Goal: Information Seeking & Learning: Learn about a topic

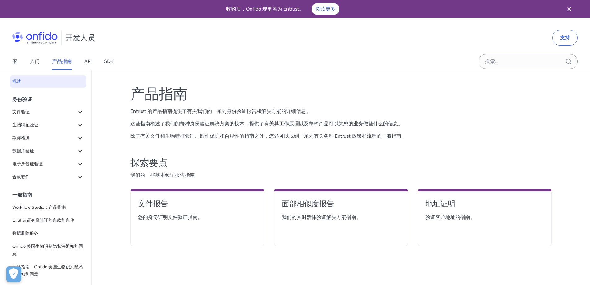
click at [423, 33] on div "开发人员 支持" at bounding box center [295, 38] width 590 height 30
drag, startPoint x: 277, startPoint y: 48, endPoint x: 239, endPoint y: 52, distance: 37.6
click at [242, 49] on div "开发人员 支持" at bounding box center [295, 38] width 590 height 30
click at [24, 114] on font "文件验证" at bounding box center [20, 111] width 17 height 5
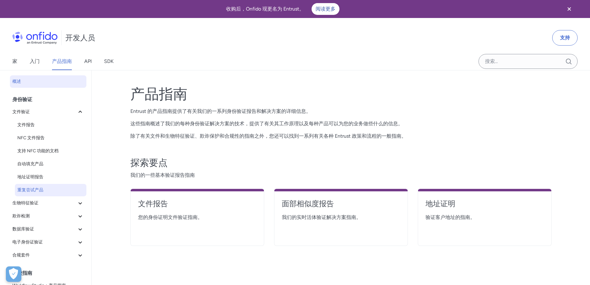
scroll to position [31, 0]
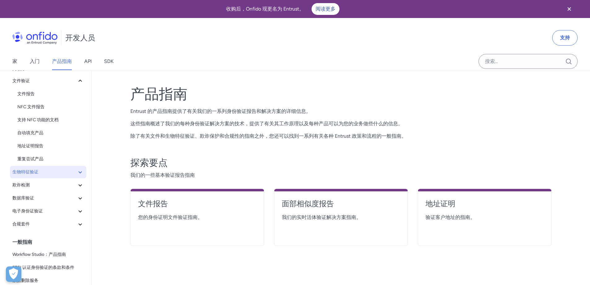
click at [26, 173] on font "生物特征验证" at bounding box center [25, 171] width 26 height 5
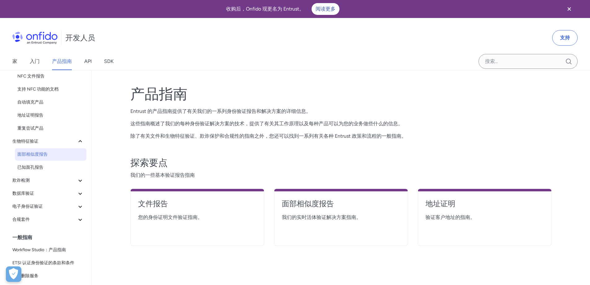
scroll to position [62, 0]
click at [33, 153] on font "面部相似度报告" at bounding box center [32, 153] width 30 height 5
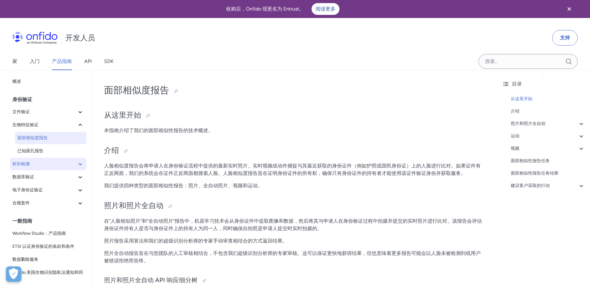
click at [28, 166] on font "欺诈检测" at bounding box center [20, 163] width 17 height 5
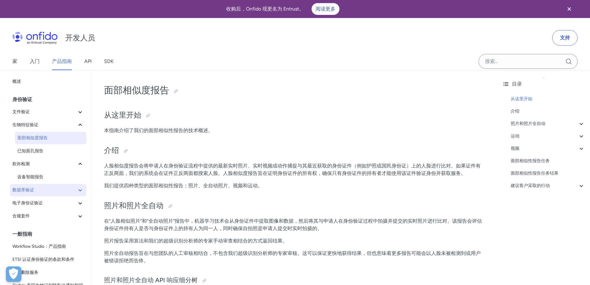
click at [37, 189] on span "数据库验证" at bounding box center [44, 189] width 64 height 7
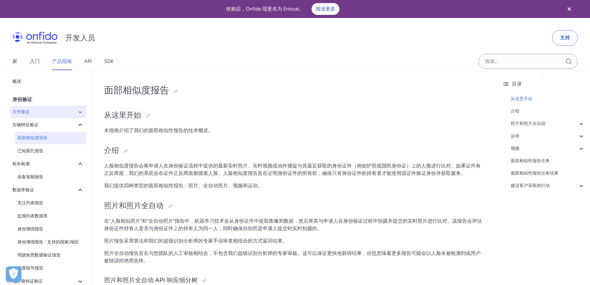
click at [28, 109] on font "文件验证" at bounding box center [20, 111] width 17 height 5
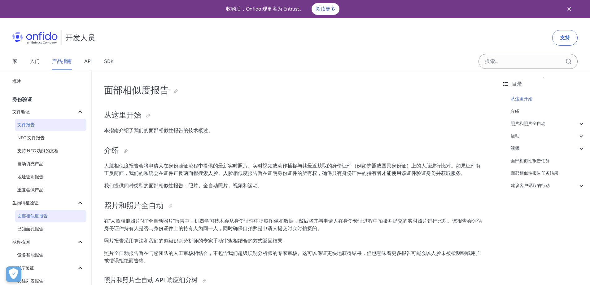
click at [24, 124] on font "文件报告" at bounding box center [25, 124] width 17 height 5
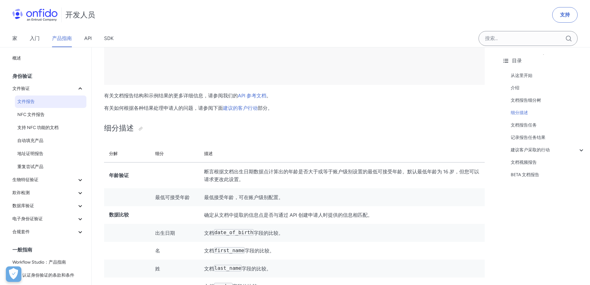
scroll to position [1486, 0]
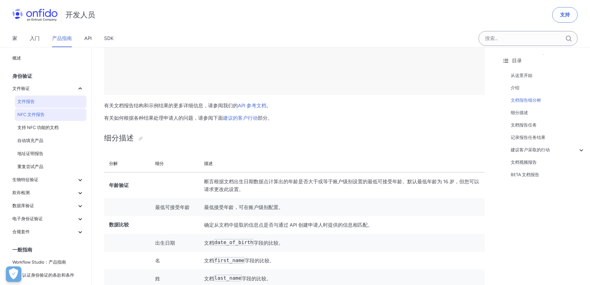
click at [30, 115] on font "NFC 文件报告" at bounding box center [30, 114] width 27 height 5
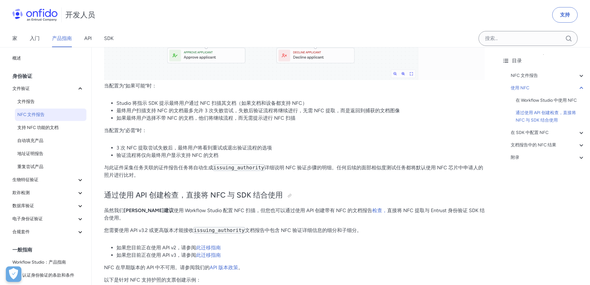
scroll to position [495, 0]
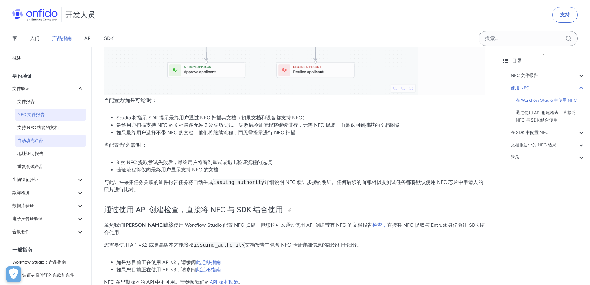
click at [31, 140] on font "自动填充产品" at bounding box center [30, 140] width 26 height 5
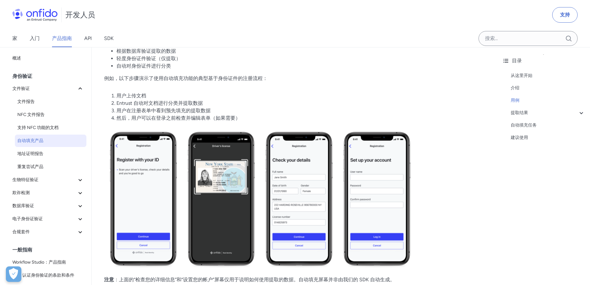
scroll to position [186, 0]
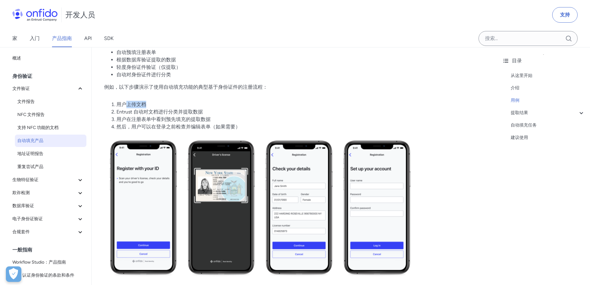
drag, startPoint x: 129, startPoint y: 104, endPoint x: 147, endPoint y: 103, distance: 18.3
click at [147, 103] on li "用户上传文档" at bounding box center [300, 104] width 368 height 7
click at [136, 112] on font "Entrust 自动对文档进行分类并提取数据" at bounding box center [159, 112] width 86 height 6
drag, startPoint x: 133, startPoint y: 111, endPoint x: 212, endPoint y: 113, distance: 79.3
click at [212, 113] on li "Entrust 自动对文档进行分类并提取数据" at bounding box center [300, 111] width 368 height 7
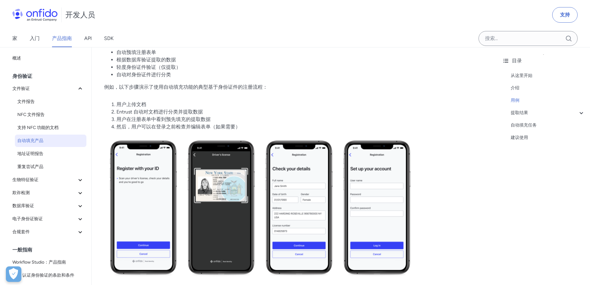
click at [140, 121] on font "用户在注册表单中看到预先填充的提取数据" at bounding box center [163, 119] width 94 height 6
drag, startPoint x: 127, startPoint y: 118, endPoint x: 209, endPoint y: 118, distance: 82.4
click at [209, 118] on font "用户在注册表单中看到预先填充的提取数据" at bounding box center [163, 119] width 94 height 6
click at [133, 125] on font "然后，用户可以在登录之前检查并编辑表单（如果需要）" at bounding box center [178, 127] width 124 height 6
drag, startPoint x: 144, startPoint y: 127, endPoint x: 217, endPoint y: 129, distance: 72.8
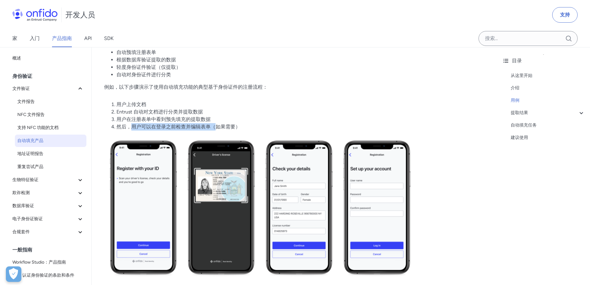
click at [217, 129] on font "然后，用户可以在登录之前检查并编辑表单（如果需要）" at bounding box center [178, 127] width 124 height 6
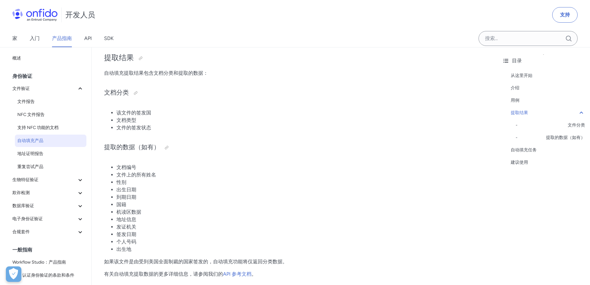
scroll to position [434, 0]
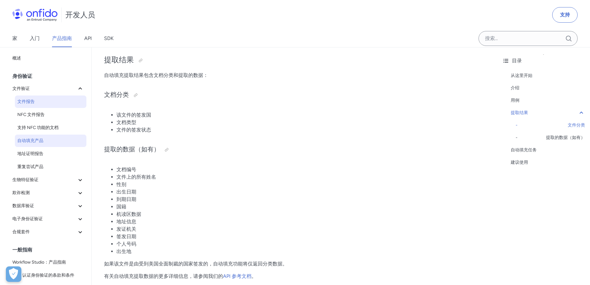
click at [21, 102] on font "文件报告" at bounding box center [25, 101] width 17 height 5
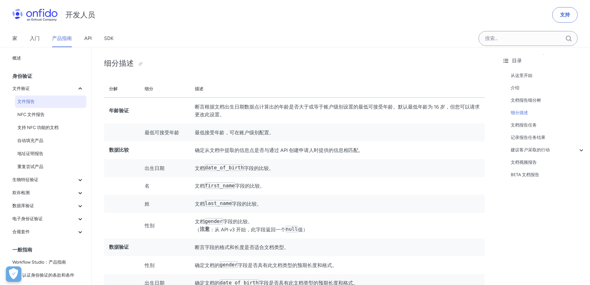
scroll to position [1548, 0]
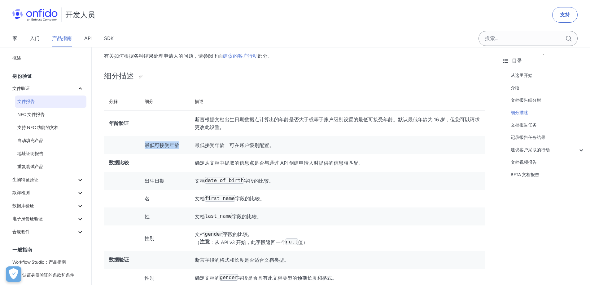
drag, startPoint x: 146, startPoint y: 146, endPoint x: 188, endPoint y: 146, distance: 41.8
click at [188, 146] on td "最低可接受年龄" at bounding box center [165, 145] width 50 height 18
click at [144, 186] on td "出生日期" at bounding box center [165, 181] width 50 height 18
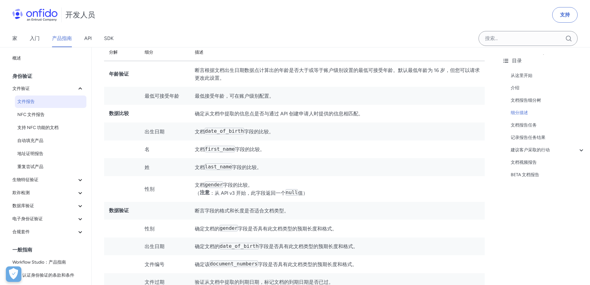
scroll to position [1610, 0]
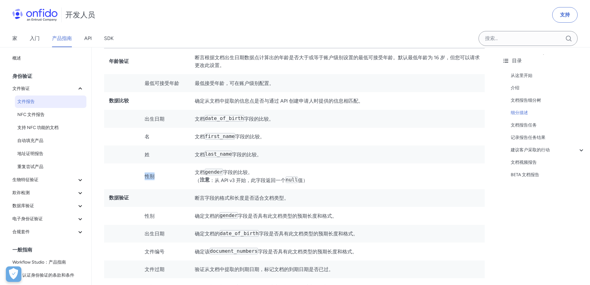
drag, startPoint x: 147, startPoint y: 177, endPoint x: 168, endPoint y: 178, distance: 20.5
click at [168, 178] on td "性别" at bounding box center [165, 176] width 50 height 26
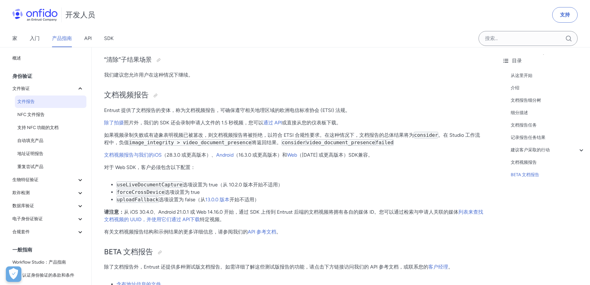
scroll to position [4286, 0]
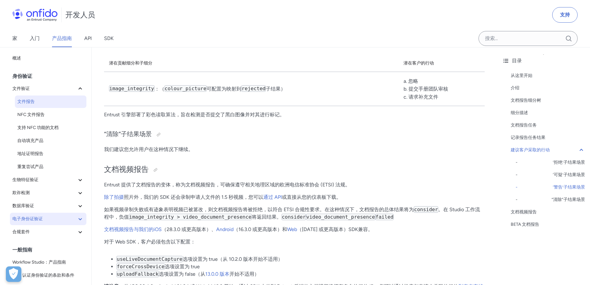
click at [35, 217] on font "电子身份证验证" at bounding box center [27, 218] width 30 height 5
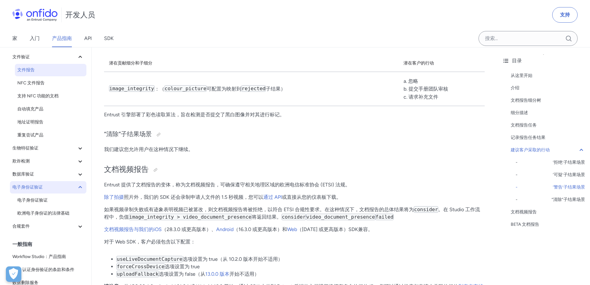
scroll to position [62, 0]
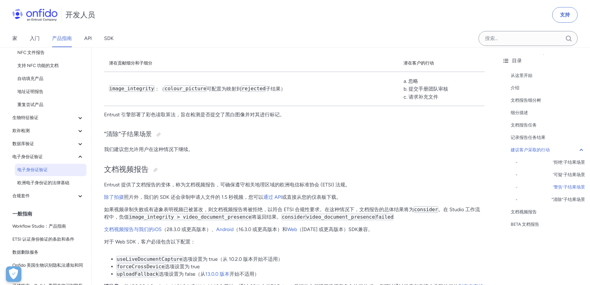
click at [25, 172] on font "电子身份证验证" at bounding box center [32, 169] width 30 height 7
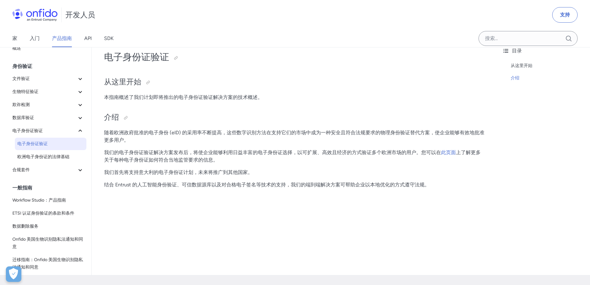
scroll to position [31, 0]
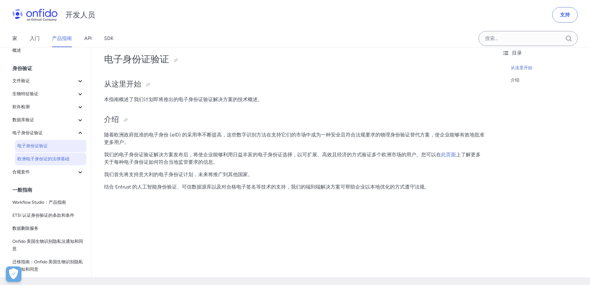
click at [24, 156] on font "欧洲电子身份证的法律基础" at bounding box center [43, 158] width 52 height 5
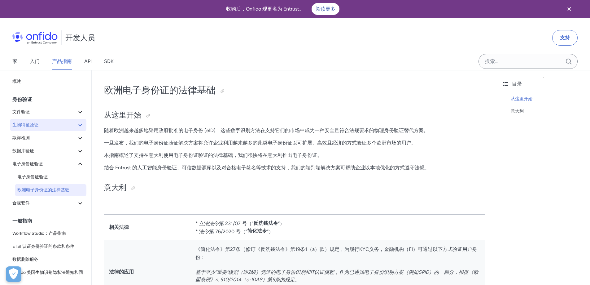
click at [32, 125] on font "生物特征验证" at bounding box center [25, 124] width 26 height 5
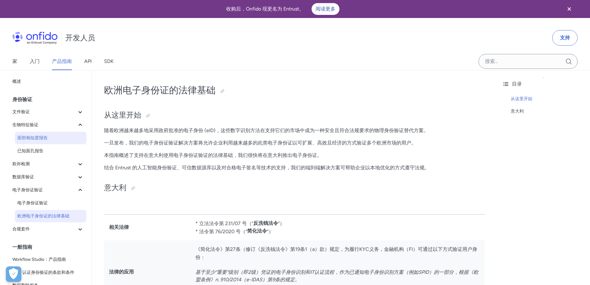
click at [48, 140] on span "面部相似度报告" at bounding box center [50, 137] width 67 height 7
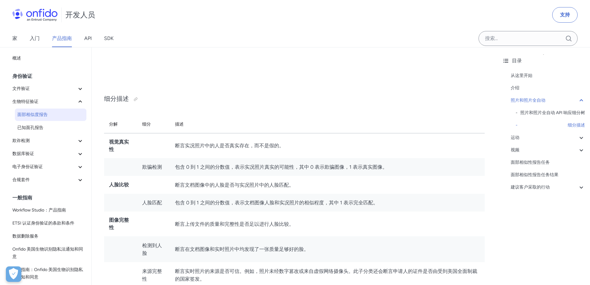
scroll to position [465, 0]
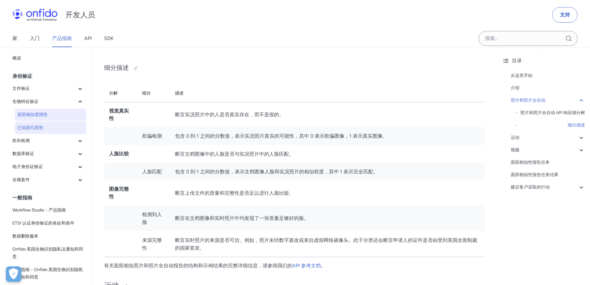
click at [30, 127] on font "已知面孔报告" at bounding box center [30, 127] width 26 height 5
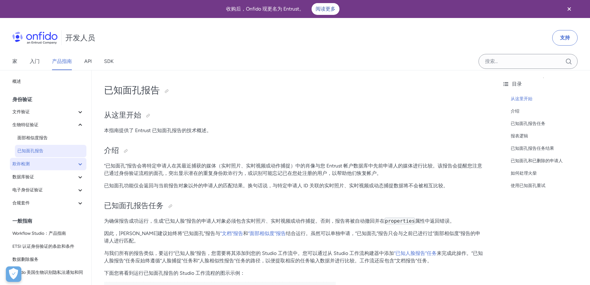
click at [28, 166] on font "欺诈检测" at bounding box center [20, 163] width 17 height 7
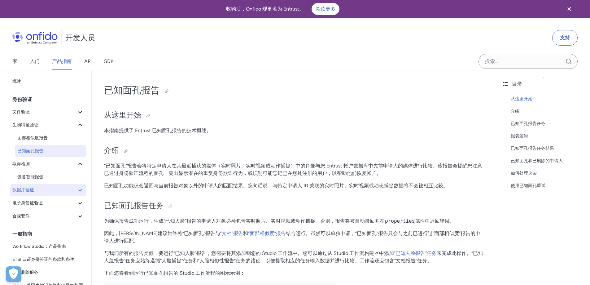
click at [26, 189] on font "数据库验证" at bounding box center [23, 189] width 22 height 5
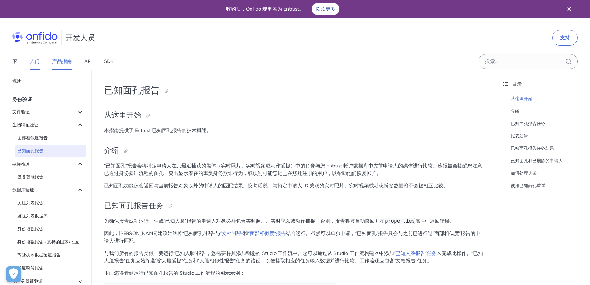
click at [38, 62] on font "入门" at bounding box center [35, 61] width 10 height 6
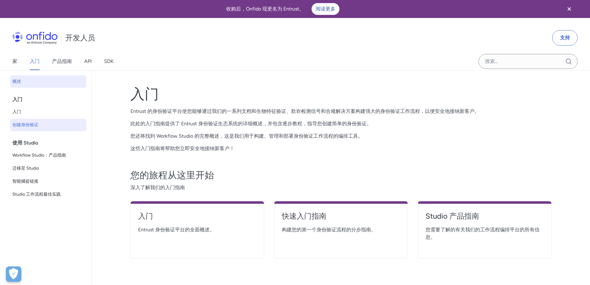
click at [21, 126] on font "创建身份验证" at bounding box center [25, 124] width 26 height 5
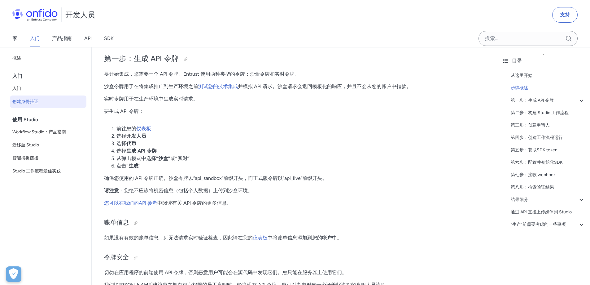
scroll to position [403, 0]
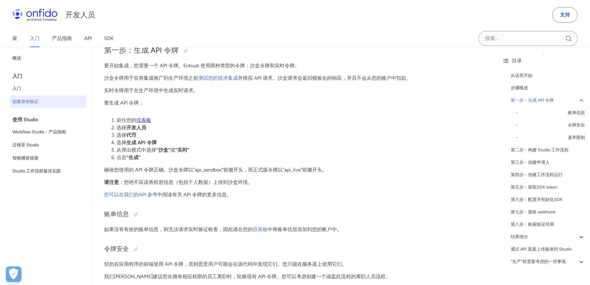
click at [144, 120] on font "仪表板" at bounding box center [143, 120] width 15 height 6
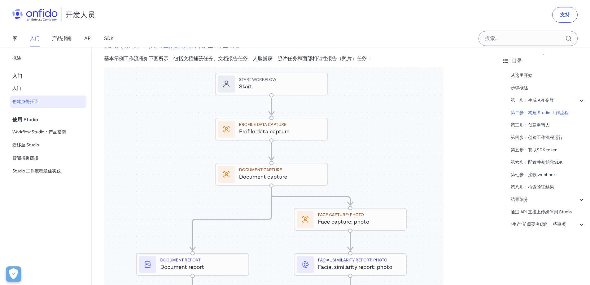
scroll to position [619, 0]
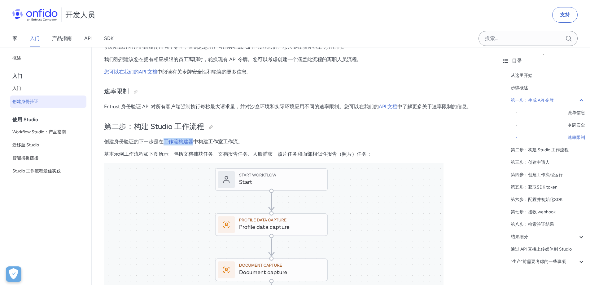
drag, startPoint x: 163, startPoint y: 141, endPoint x: 192, endPoint y: 137, distance: 29.5
click at [227, 143] on font "中构建工作室工作流。" at bounding box center [218, 141] width 50 height 6
drag, startPoint x: 128, startPoint y: 154, endPoint x: 151, endPoint y: 154, distance: 23.8
click at [151, 154] on font "基本示例工作流程如下图所示，包括文档捕获任务、文档报告任务、人脸捕获：照片任务和面部相似性报告（照片）任务：" at bounding box center [238, 154] width 268 height 6
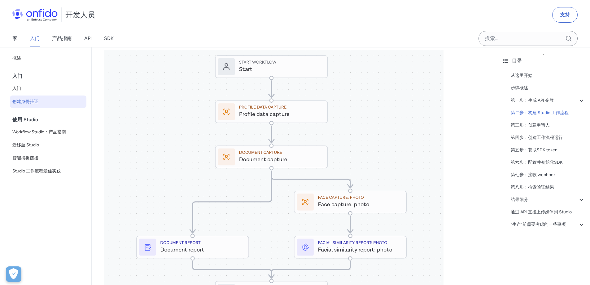
scroll to position [743, 0]
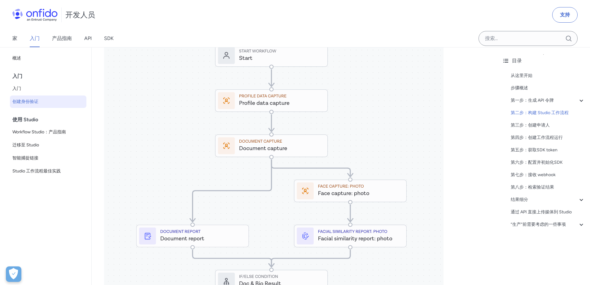
click at [484, 21] on div "开发人员 支持" at bounding box center [295, 15] width 590 height 30
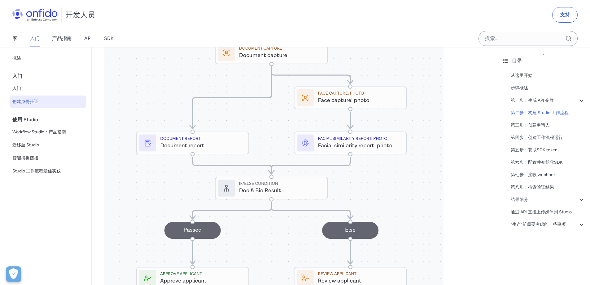
scroll to position [805, 0]
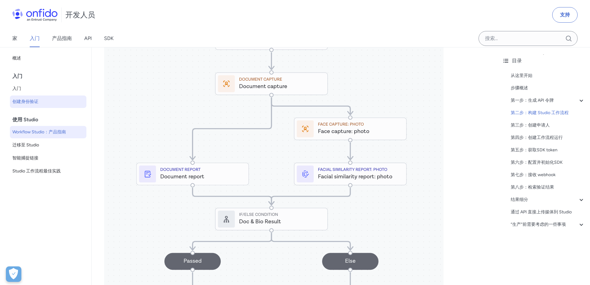
click at [32, 134] on font "Workflow Studio：产品指南" at bounding box center [39, 131] width 54 height 7
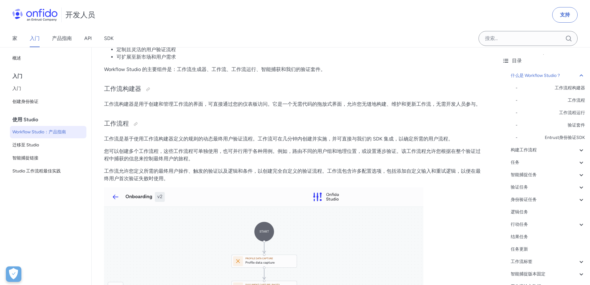
scroll to position [155, 0]
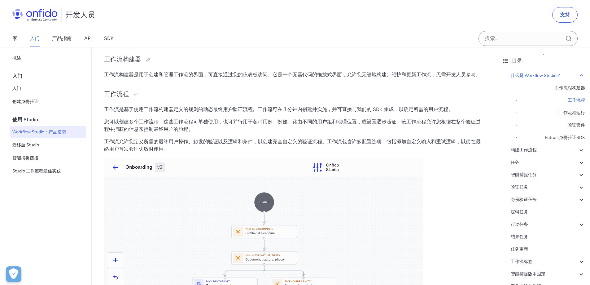
drag, startPoint x: 127, startPoint y: 174, endPoint x: 163, endPoint y: 174, distance: 35.3
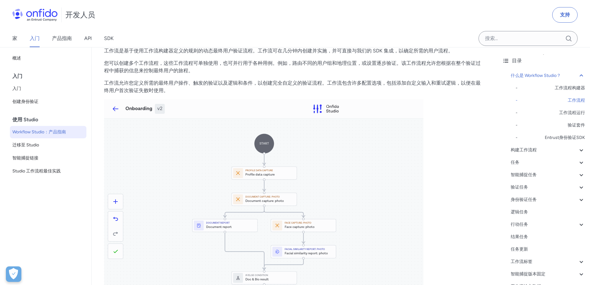
scroll to position [217, 0]
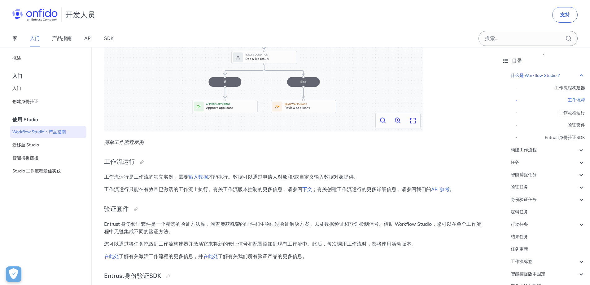
scroll to position [465, 0]
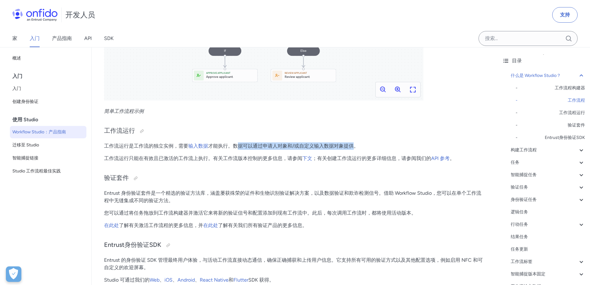
drag, startPoint x: 238, startPoint y: 145, endPoint x: 356, endPoint y: 146, distance: 117.1
click at [356, 146] on font "才能执行。数据可以通过申请人对象和/或自定义输入数据对象提供。" at bounding box center [283, 146] width 151 height 6
click at [137, 159] on font "工作流运行只能在有效且已激活的工作流上执行。有关工作流版本控制的更多信息，请参阅" at bounding box center [203, 158] width 198 height 6
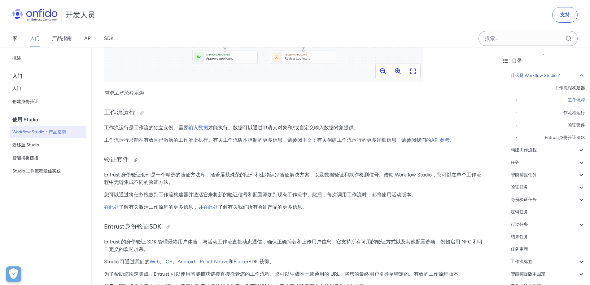
scroll to position [495, 0]
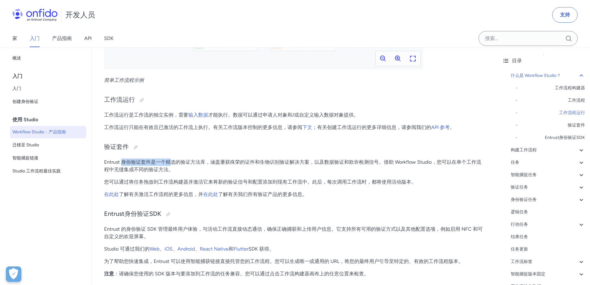
drag, startPoint x: 121, startPoint y: 160, endPoint x: 172, endPoint y: 161, distance: 51.1
click at [172, 161] on font "Entrust 身份验证套件是一个精选的验证方法库，涵盖屡获殊荣的证件和生物识别验证解决方案，以及数据验证和欺诈检测信号。借助 Workflow Studio…" at bounding box center [292, 165] width 377 height 13
click at [213, 170] on p "Entrust 身份验证套件是一个精选的验证方法库，涵盖屡获殊荣的证件和生物识别验证解决方案，以及数据验证和欺诈检测信号。借助 Workflow Studio…" at bounding box center [294, 165] width 381 height 15
click at [268, 150] on h3 "验证套件" at bounding box center [294, 147] width 381 height 10
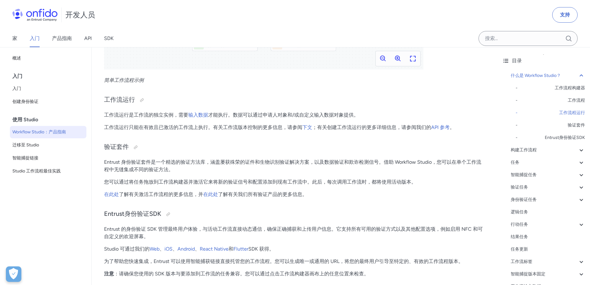
click at [167, 171] on font "Entrust 身份验证套件是一个精选的验证方法库，涵盖屡获殊荣的证件和生物识别验证解决方案，以及数据验证和欺诈检测信号。借助 Workflow Studio…" at bounding box center [292, 165] width 377 height 13
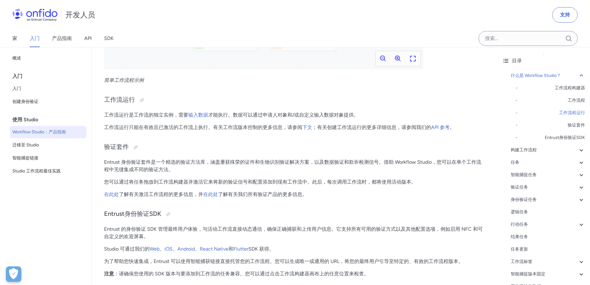
click at [142, 159] on font "Entrust 身份验证套件是一个精选的验证方法库，涵盖屡获殊荣的证件和生物识别验证解决方案，以及数据验证和欺诈检测信号。借助 Workflow Studio…" at bounding box center [292, 165] width 377 height 13
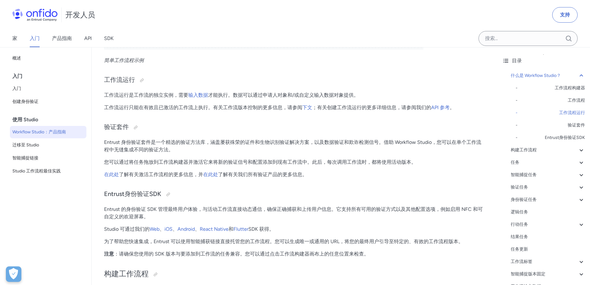
scroll to position [526, 0]
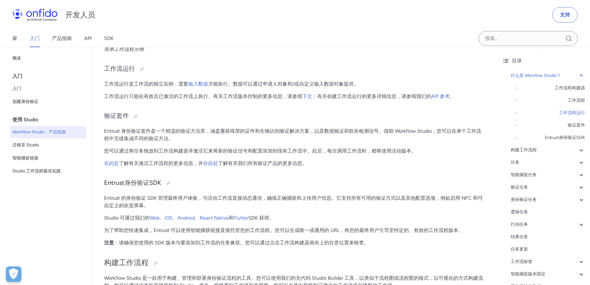
click at [133, 131] on font "Entrust 身份验证套件是一个精选的验证方法库，涵盖屡获殊荣的证件和生物识别验证解决方案，以及数据验证和欺诈检测信号。借助 Workflow Studio…" at bounding box center [292, 134] width 377 height 13
drag, startPoint x: 123, startPoint y: 128, endPoint x: 299, endPoint y: 131, distance: 175.6
click at [299, 131] on font "Entrust 身份验证套件是一个精选的验证方法库，涵盖屡获殊荣的证件和生物识别验证解决方案，以及数据验证和欺诈检测信号。借助 Workflow Studio…" at bounding box center [292, 134] width 377 height 13
drag, startPoint x: 122, startPoint y: 151, endPoint x: 192, endPoint y: 150, distance: 69.7
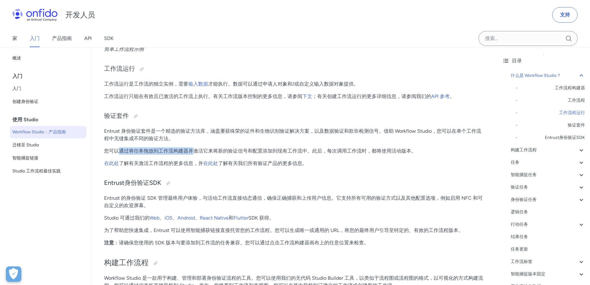
click at [192, 150] on font "您可以通过将任务拖放到工作流构建器并激活它来将新的验证信号和配置添加到现有工作流中。此后，每次调用工作流时，都将使用活动版本。" at bounding box center [260, 151] width 312 height 6
drag, startPoint x: 245, startPoint y: 148, endPoint x: 249, endPoint y: 152, distance: 5.5
click at [245, 149] on font "您可以通过将任务拖放到工作流构建器并激活它来将新的验证信号和配置添加到现有工作流中。此后，每次调用工作流时，都将使用活动版本。" at bounding box center [260, 151] width 312 height 6
click at [295, 151] on font "您可以通过将任务拖放到工作流构建器并激活它来将新的验证信号和配置添加到现有工作流中。此后，每次调用工作流时，都将使用活动版本。" at bounding box center [260, 151] width 312 height 6
click at [334, 161] on p "在此处 了解有关激活工作流程的更多信息，并 在此处 了解有关我们所有验证产品的更多信息 。" at bounding box center [294, 162] width 381 height 7
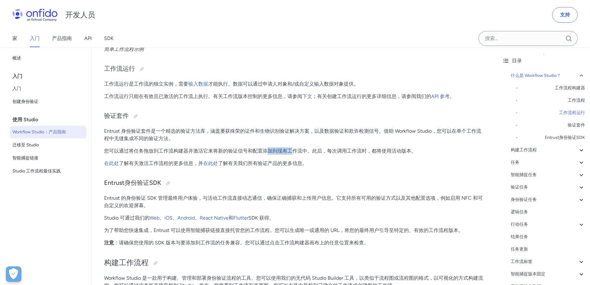
copy font "加到现有工"
drag, startPoint x: 331, startPoint y: 151, endPoint x: 363, endPoint y: 151, distance: 32.2
click at [363, 151] on font "您可以通过将任务拖放到工作流构建器并激活它来将新的验证信号和配置添加到现有工作流中。此后，每次调用工作流时，都将使用活动版本。" at bounding box center [260, 151] width 312 height 6
click at [391, 160] on p "在此处 了解有关激活工作流程的更多信息，并 在此处 了解有关我们所有验证产品的更多信息 。" at bounding box center [294, 162] width 381 height 7
copy font "每次调用工作流"
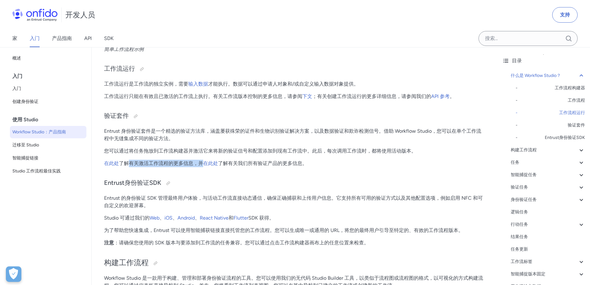
drag, startPoint x: 132, startPoint y: 163, endPoint x: 201, endPoint y: 163, distance: 69.1
click at [201, 163] on font "了解有关激活工作流程的更多信息，并" at bounding box center [161, 163] width 84 height 6
click at [242, 167] on p "在此处 了解有关激活工作流程的更多信息，并 在此处 了解有关我们所有验证产品的更多信息 。" at bounding box center [294, 162] width 381 height 7
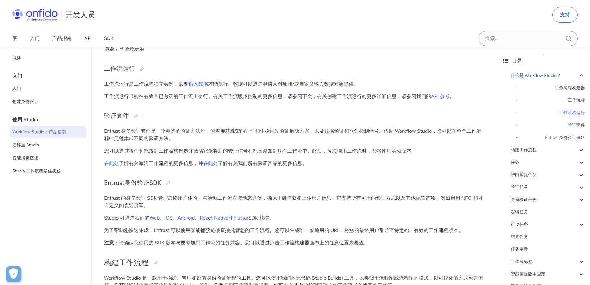
click at [334, 164] on p "在此处 了解有关激活工作流程的更多信息，并 在此处 了解有关我们所有验证产品的更多信息 。" at bounding box center [294, 162] width 381 height 7
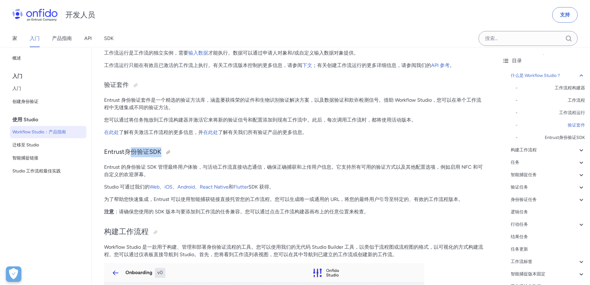
drag, startPoint x: 130, startPoint y: 154, endPoint x: 161, endPoint y: 154, distance: 30.3
click at [161, 154] on font "Entrust身份验证SDK" at bounding box center [132, 151] width 57 height 7
drag, startPoint x: 126, startPoint y: 170, endPoint x: 183, endPoint y: 170, distance: 57.6
click at [183, 170] on p "Entrust 的身份验证 SDK 管理最终用户体验，与活动工作流直接动态通信，确保正确捕获和上传用户信息。它支持所有可用的验证方式以及其他配置选项，例如启用…" at bounding box center [294, 170] width 381 height 15
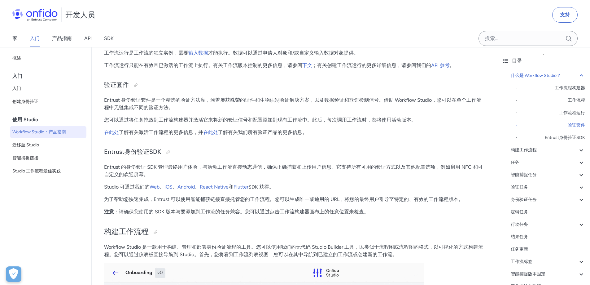
click at [210, 172] on p "Entrust 的身份验证 SDK 管理最终用户体验，与活动工作流直接动态通信，确保正确捕获和上传用户信息。它支持所有可用的验证方式以及其他配置选项，例如启用…" at bounding box center [294, 170] width 381 height 15
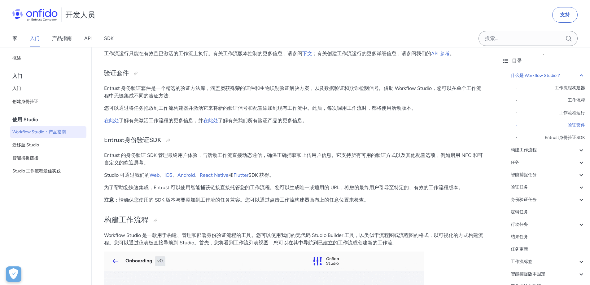
scroll to position [557, 0]
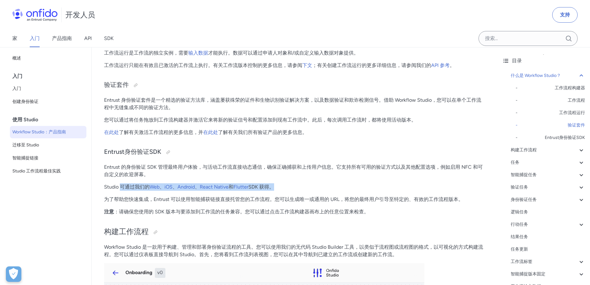
drag, startPoint x: 121, startPoint y: 186, endPoint x: 273, endPoint y: 191, distance: 151.2
click at [141, 200] on font "为了帮助您快速集成，Entrust 可以使用智能捕获链接直接托管您的工作流程。您可以生成唯一或通用的 URL，将您的最终用户引导至特定的、有效的工作流程版本。" at bounding box center [283, 199] width 359 height 6
click at [122, 201] on font "为了帮助您快速集成，Entrust 可以使用智能捕获链接直接托管您的工作流程。您可以生成唯一或通用的 URL，将您的最终用户引导至特定的、有效的工作流程版本。" at bounding box center [283, 199] width 359 height 6
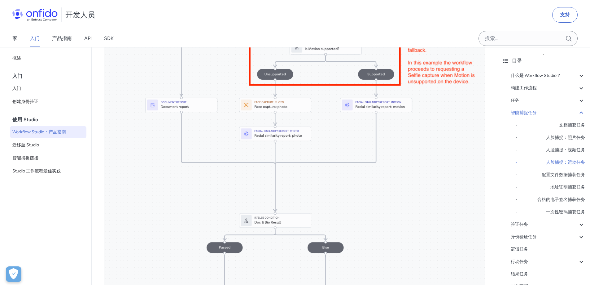
scroll to position [2509, 0]
